Goal: Task Accomplishment & Management: Use online tool/utility

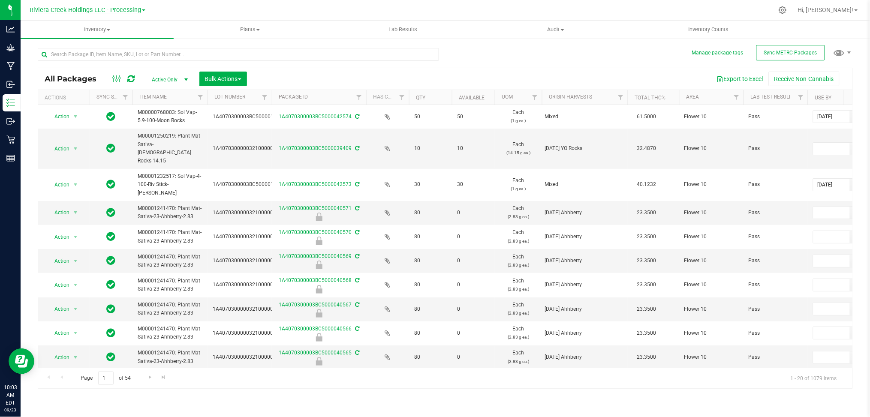
click at [128, 6] on span "Riviera Creek Holdings LLC - Processing" at bounding box center [85, 10] width 111 height 8
click at [117, 27] on link "Riviera Creek Holdings LLC - Cultivation" at bounding box center [87, 30] width 125 height 12
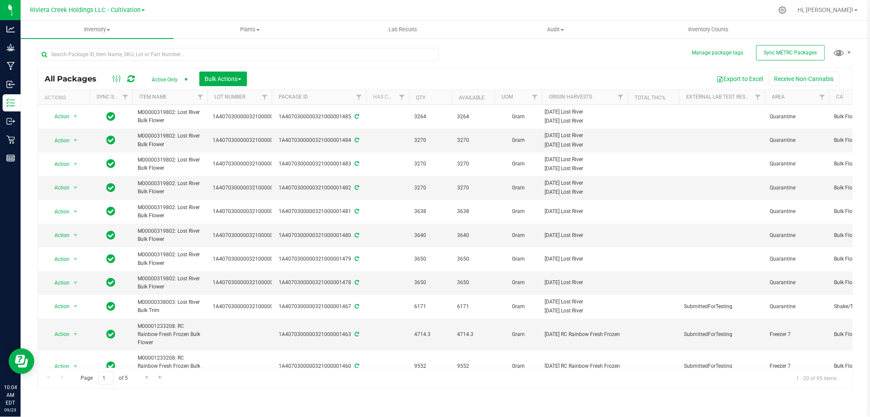
click at [786, 43] on div "All Packages Active Only Active Only Lab Samples Locked All External Internal B…" at bounding box center [445, 214] width 815 height 349
click at [784, 55] on span "Sync METRC Packages" at bounding box center [790, 53] width 53 height 6
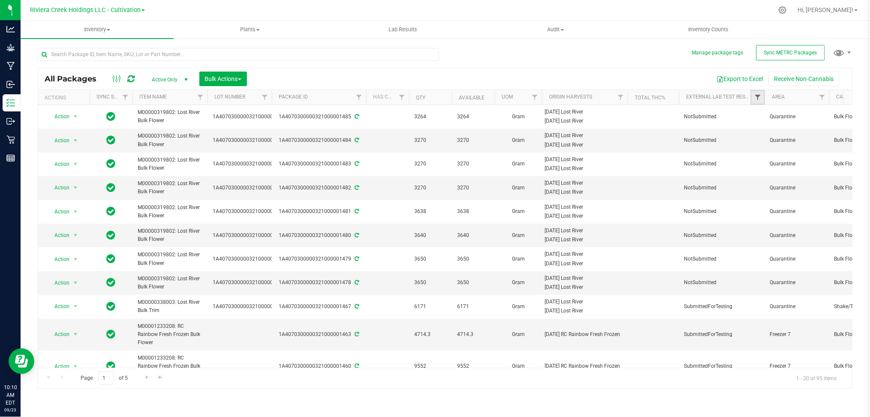
click at [758, 100] on span "Filter" at bounding box center [757, 97] width 7 height 7
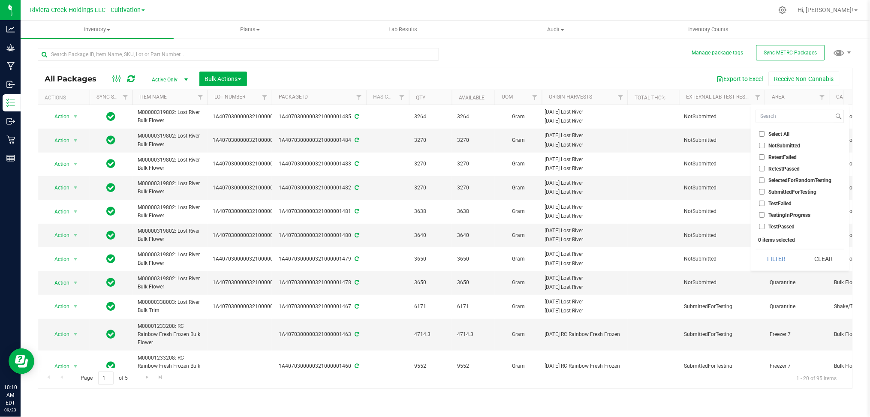
click at [787, 147] on span "NotSubmitted" at bounding box center [785, 145] width 32 height 5
click at [765, 147] on input "NotSubmitted" at bounding box center [762, 146] width 6 height 6
checkbox input "true"
click at [777, 261] on button "Filter" at bounding box center [776, 258] width 41 height 19
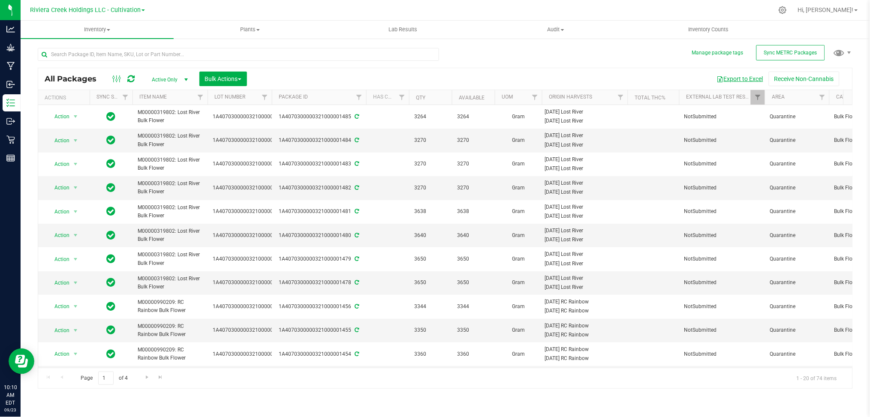
click at [734, 80] on button "Export to Excel" at bounding box center [739, 79] width 57 height 15
